Goal: Task Accomplishment & Management: Manage account settings

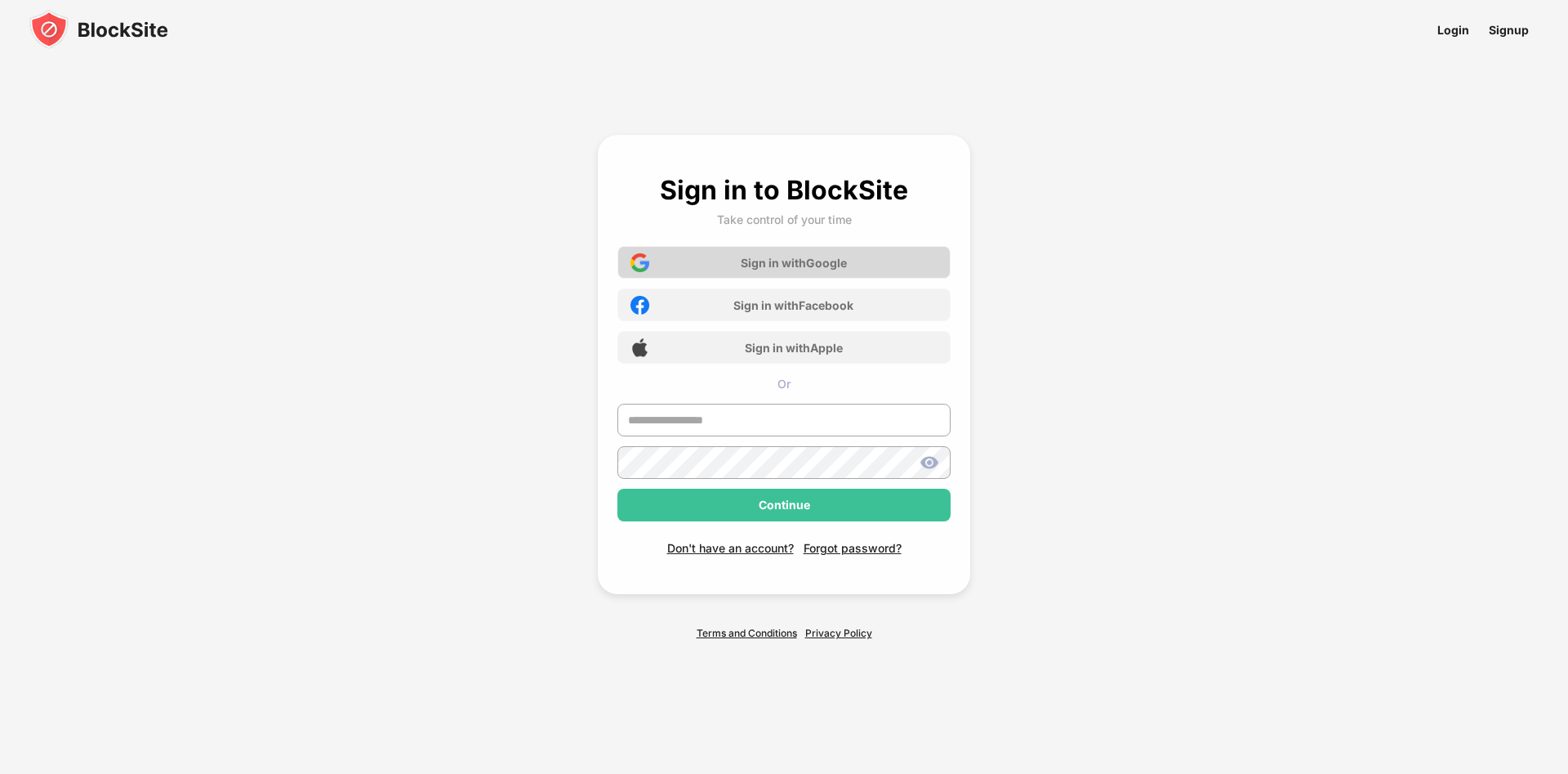
click at [768, 258] on div "Sign in with Google" at bounding box center [794, 262] width 107 height 14
